Goal: Navigation & Orientation: Find specific page/section

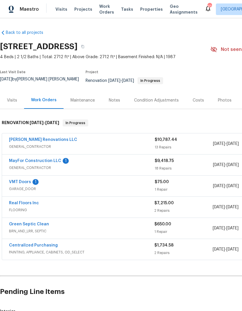
click at [223, 102] on div "Photos" at bounding box center [225, 101] width 14 height 6
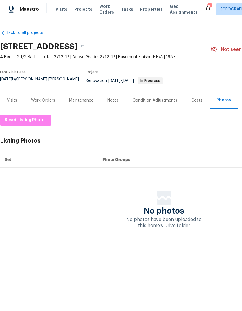
click at [191, 103] on div "Costs" at bounding box center [196, 101] width 11 height 6
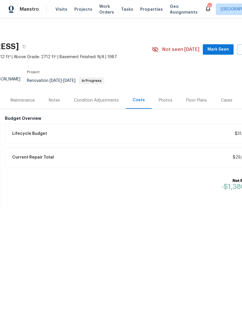
scroll to position [0, 60]
click at [193, 103] on div "Floor Plans" at bounding box center [195, 101] width 21 height 6
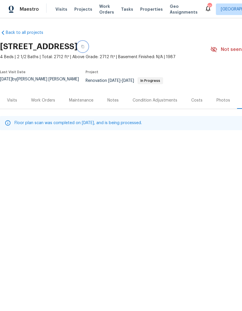
click at [88, 52] on button "button" at bounding box center [82, 46] width 10 height 10
